Goal: Check status: Check status

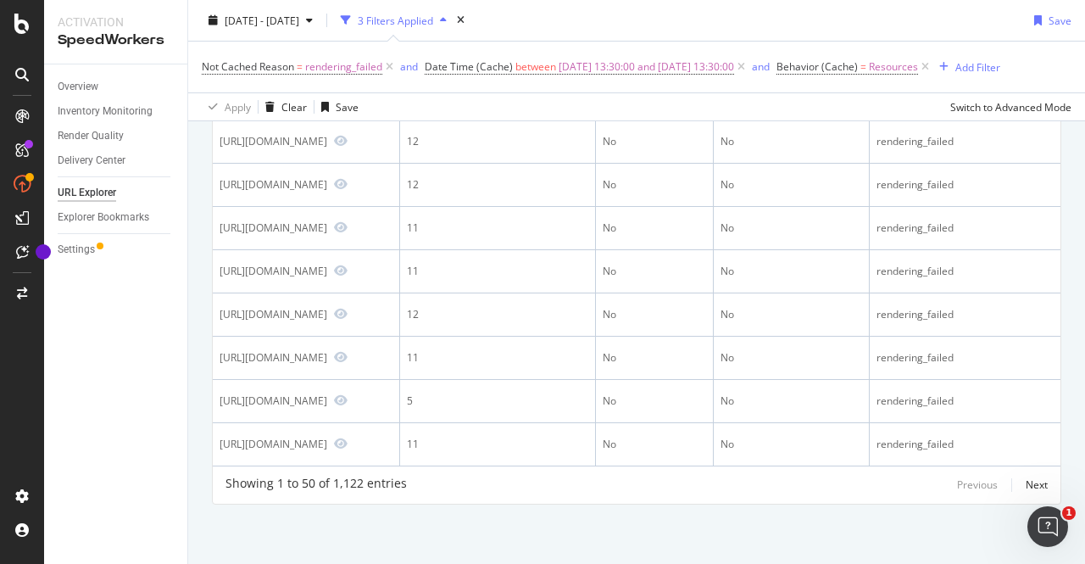
scroll to position [2799, 0]
click at [1025, 481] on div "Next" at bounding box center [1036, 484] width 22 height 14
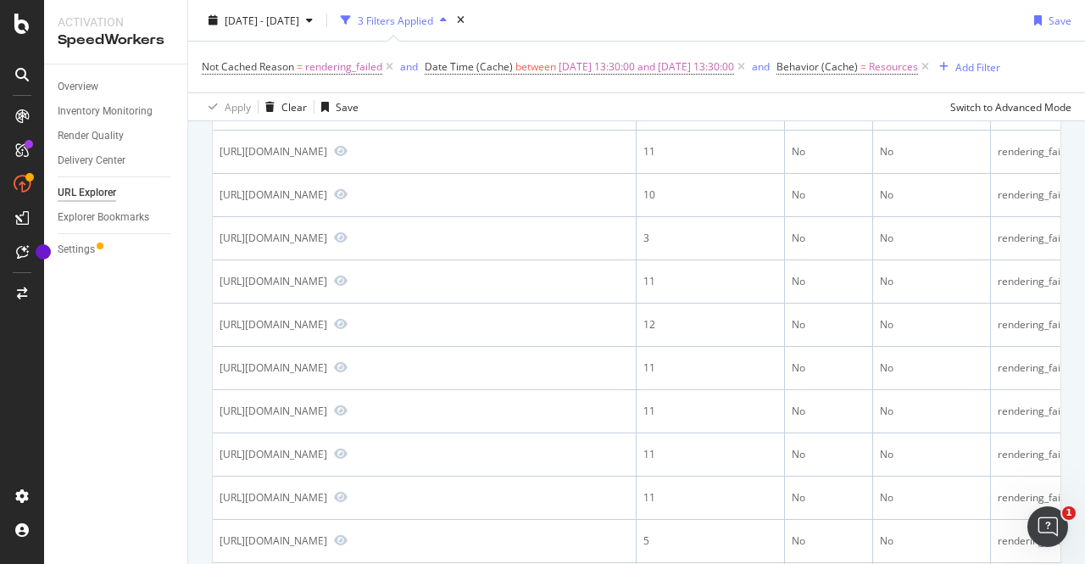
scroll to position [1394, 0]
